Goal: Transaction & Acquisition: Subscribe to service/newsletter

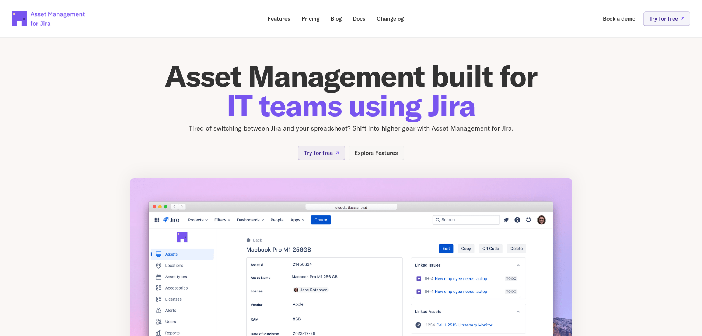
click at [392, 159] on link "Explore Features" at bounding box center [375, 152] width 55 height 14
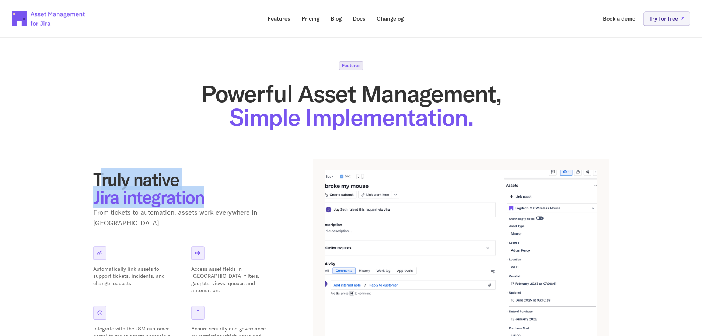
drag, startPoint x: 100, startPoint y: 185, endPoint x: 233, endPoint y: 201, distance: 134.3
click at [233, 201] on h2 "Truly native Jira integration" at bounding box center [185, 187] width 184 height 35
drag, startPoint x: 92, startPoint y: 194, endPoint x: 212, endPoint y: 203, distance: 120.0
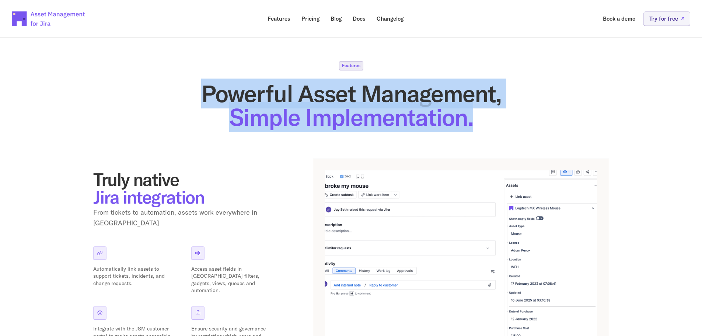
drag, startPoint x: 197, startPoint y: 85, endPoint x: 510, endPoint y: 120, distance: 314.9
click at [510, 120] on h1 "Powerful Asset Management, Simple Implementation." at bounding box center [351, 105] width 516 height 47
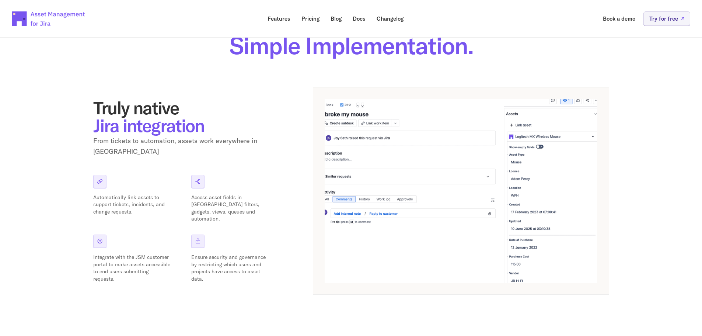
scroll to position [74, 0]
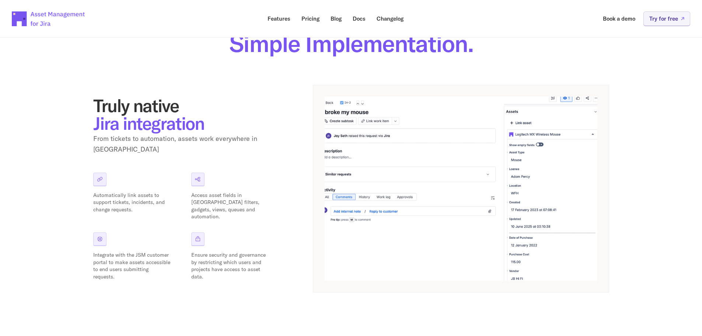
click at [133, 198] on p "Automatically link assets to support tickets, incidents, and change requests." at bounding box center [131, 203] width 77 height 22
click at [136, 195] on p "Automatically link assets to support tickets, incidents, and change requests." at bounding box center [131, 203] width 77 height 22
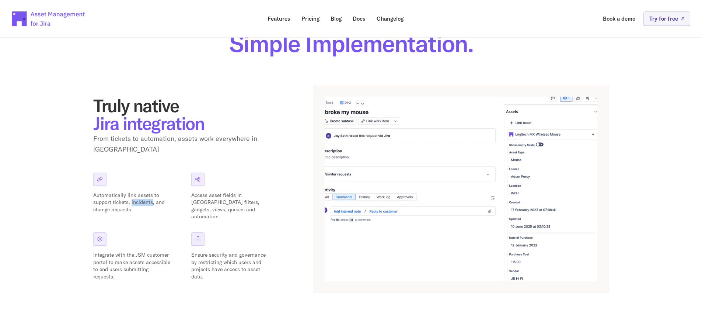
click at [136, 195] on p "Automatically link assets to support tickets, incidents, and change requests." at bounding box center [131, 203] width 77 height 22
click at [206, 192] on p "Access asset fields in [GEOGRAPHIC_DATA] filters, gadgets, views, queues and au…" at bounding box center [229, 206] width 77 height 29
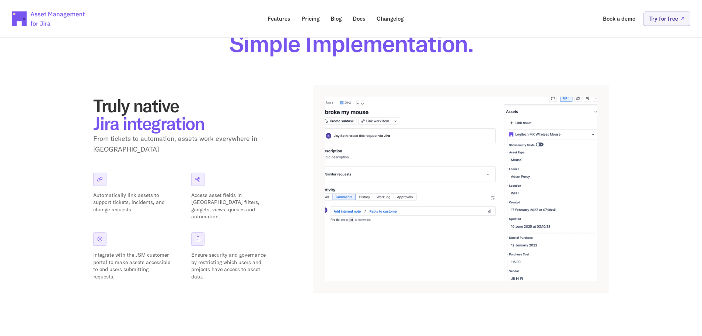
click at [130, 251] on p "Integrate with the JSM customer portal to make assets accessible to end users s…" at bounding box center [131, 265] width 77 height 29
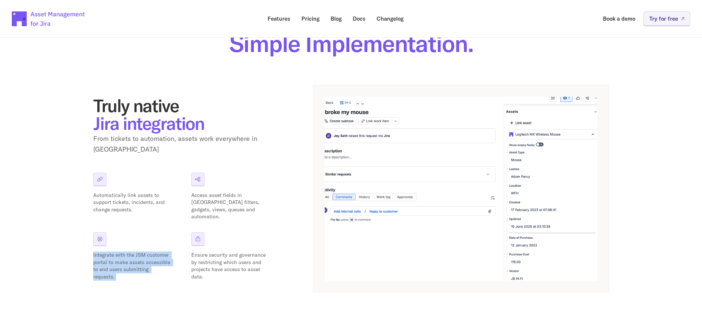
click at [132, 252] on p "Integrate with the JSM customer portal to make assets accessible to end users s…" at bounding box center [131, 265] width 77 height 29
click at [201, 251] on p "Ensure security and governance by restricting which users and projects have acc…" at bounding box center [229, 265] width 77 height 29
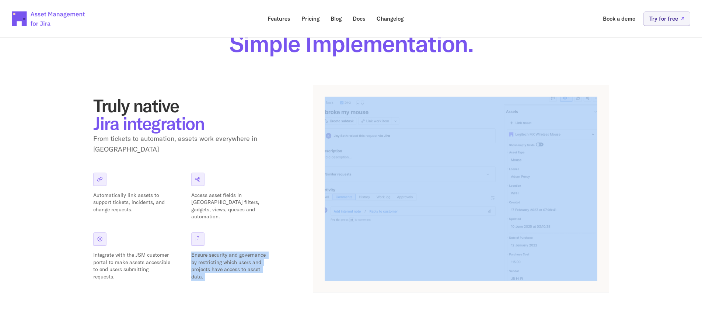
click at [202, 251] on p "Ensure security and governance by restricting which users and projects have acc…" at bounding box center [229, 265] width 77 height 29
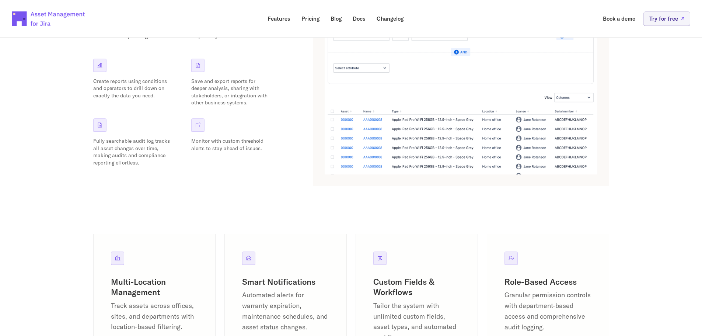
scroll to position [847, 0]
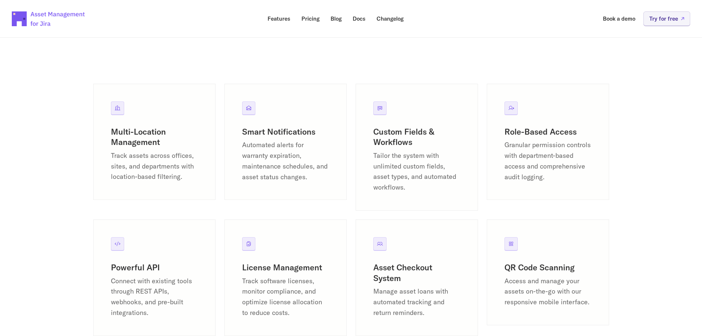
click at [150, 155] on p "Track assets across offices, sites, and departments with location-based filteri…" at bounding box center [154, 166] width 87 height 32
drag, startPoint x: 261, startPoint y: 132, endPoint x: 298, endPoint y: 156, distance: 43.9
click at [298, 156] on div "Smart Notifications Automated alerts for warranty expiration, maintenance sched…" at bounding box center [285, 154] width 87 height 56
drag, startPoint x: 386, startPoint y: 131, endPoint x: 438, endPoint y: 167, distance: 62.9
click at [438, 167] on div "Custom Fields & Workflows Tailor the system with unlimited custom fields, asset…" at bounding box center [416, 159] width 87 height 66
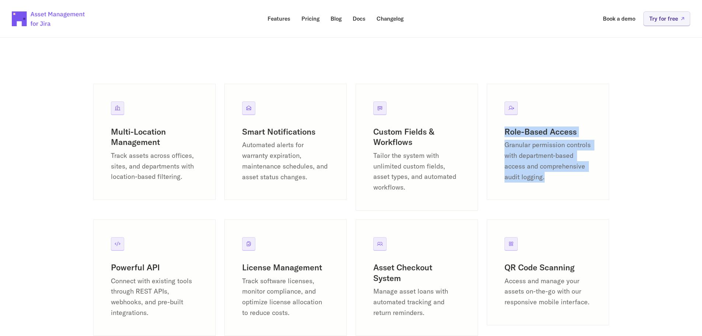
drag, startPoint x: 529, startPoint y: 136, endPoint x: 575, endPoint y: 181, distance: 64.6
click at [575, 181] on div "Role-Based Access Granular permission controls with department-based access and…" at bounding box center [548, 142] width 122 height 116
click at [575, 181] on p "Granular permission controls with department-based access and comprehensive aud…" at bounding box center [547, 161] width 87 height 42
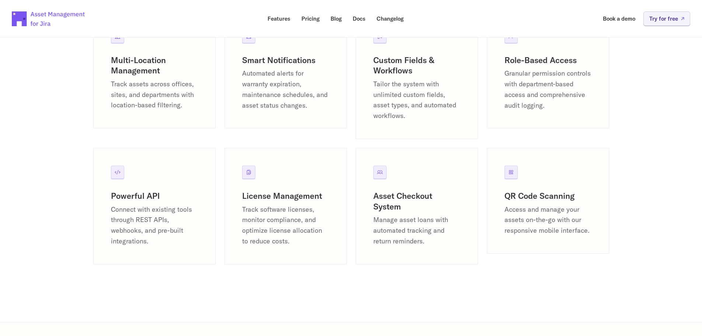
scroll to position [921, 0]
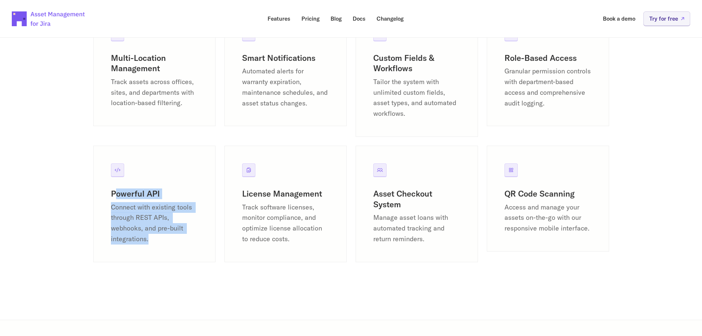
drag, startPoint x: 118, startPoint y: 192, endPoint x: 184, endPoint y: 240, distance: 81.8
click at [184, 240] on div "Powerful API Connect with existing tools through REST APIs, webhooks, and pre-b…" at bounding box center [154, 216] width 87 height 56
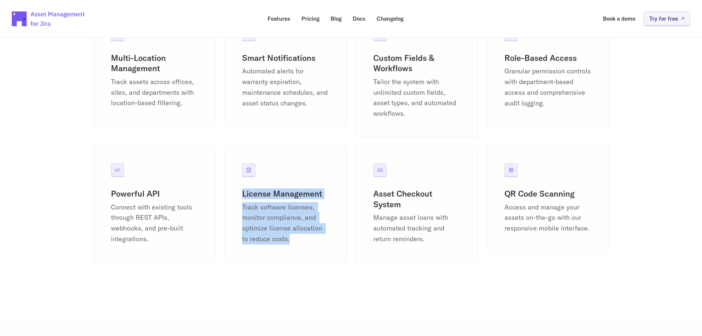
drag, startPoint x: 240, startPoint y: 191, endPoint x: 332, endPoint y: 252, distance: 109.8
click at [332, 252] on div "License Management Track software licenses, monitor compliance, and optimize li…" at bounding box center [285, 203] width 122 height 116
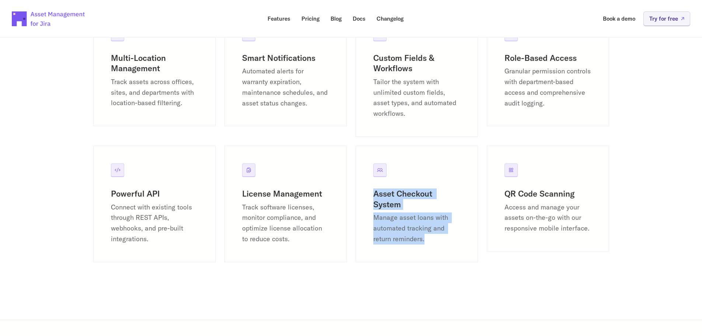
drag, startPoint x: 379, startPoint y: 195, endPoint x: 432, endPoint y: 241, distance: 70.0
click at [432, 241] on div "Asset Checkout System Manage asset loans with automated tracking and return rem…" at bounding box center [416, 203] width 122 height 116
click at [432, 241] on p "Manage asset loans with automated tracking and return reminders." at bounding box center [416, 228] width 87 height 32
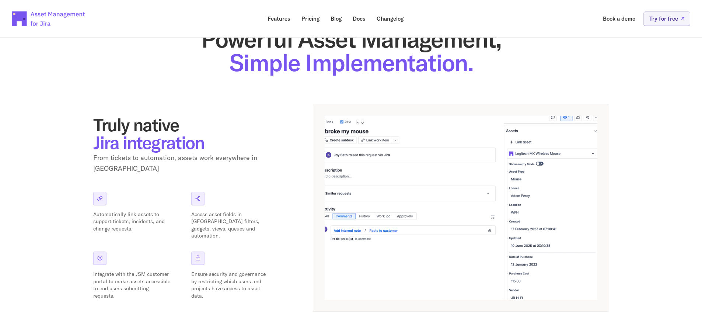
scroll to position [0, 0]
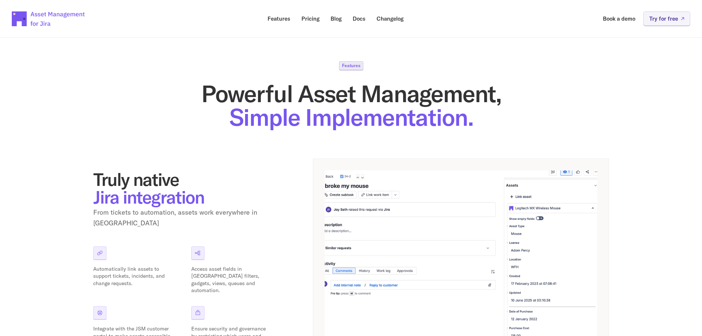
click at [364, 63] on div "Features Powerful Asset Management, Simple Implementation." at bounding box center [351, 95] width 516 height 68
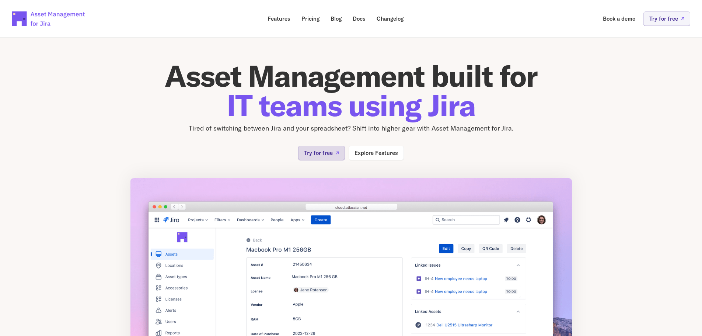
click at [322, 153] on p "Try for free" at bounding box center [318, 153] width 29 height 6
